Goal: Task Accomplishment & Management: Manage account settings

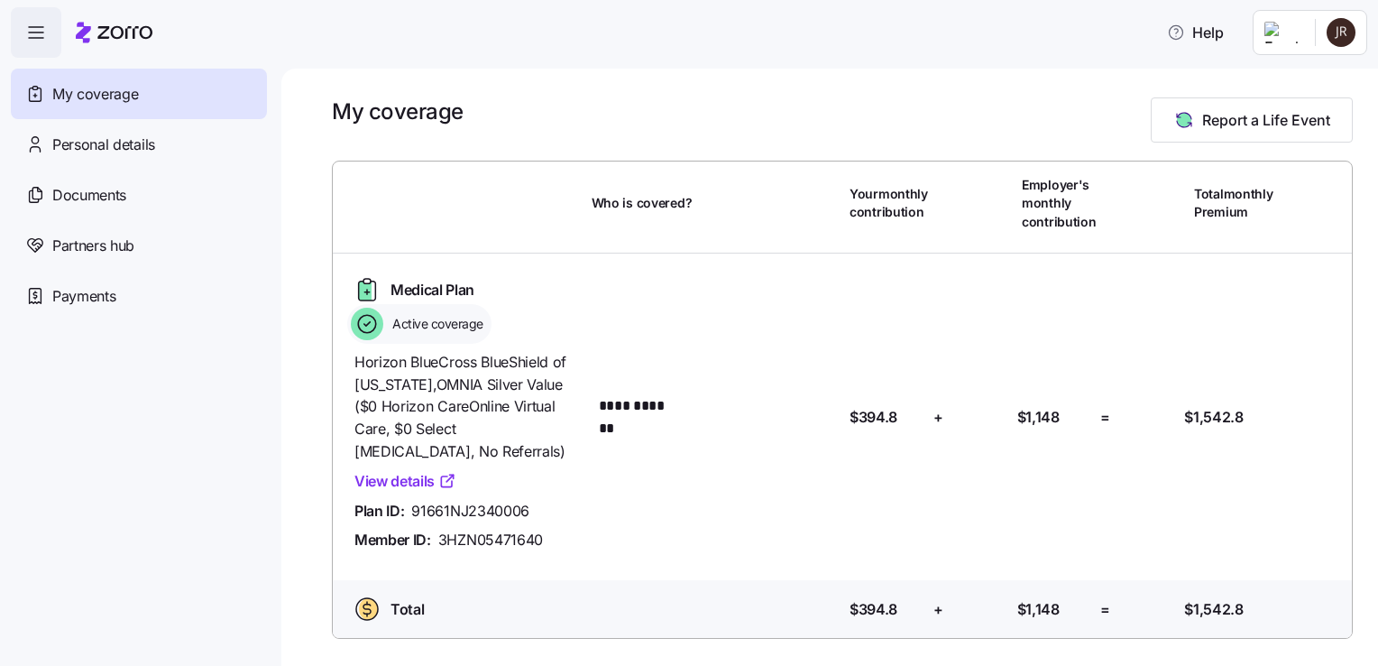
click at [1331, 27] on html "**********" at bounding box center [689, 327] width 1378 height 655
click at [1302, 110] on div "Log out" at bounding box center [1293, 110] width 70 height 20
